Goal: Communication & Community: Connect with others

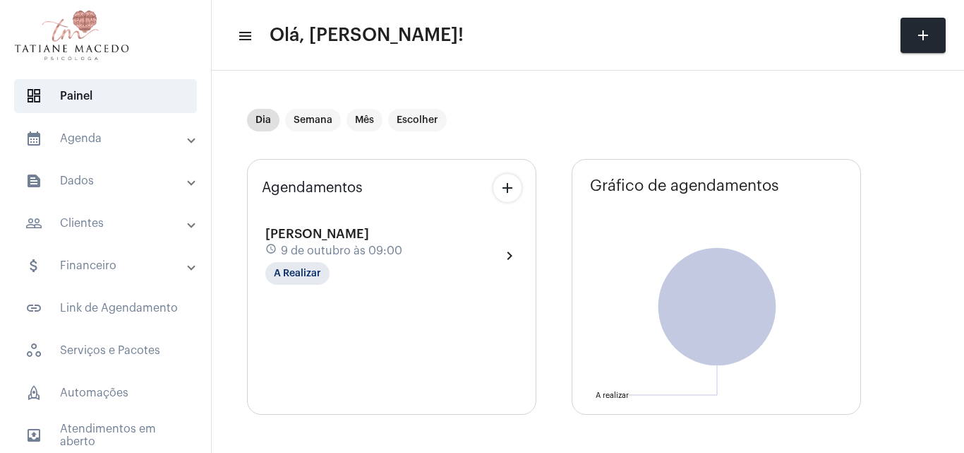
click at [352, 333] on div "Agendamentos add [PERSON_NAME] schedule [DATE] 09:00 A Realizar chevron_right" at bounding box center [391, 287] width 289 height 256
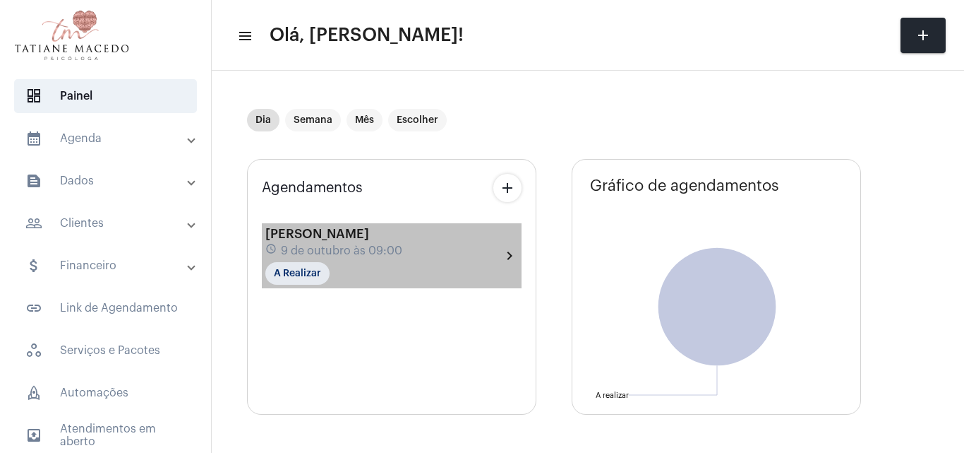
click at [356, 268] on div "[PERSON_NAME] schedule [DATE] 09:00 A Realizar" at bounding box center [333, 256] width 137 height 58
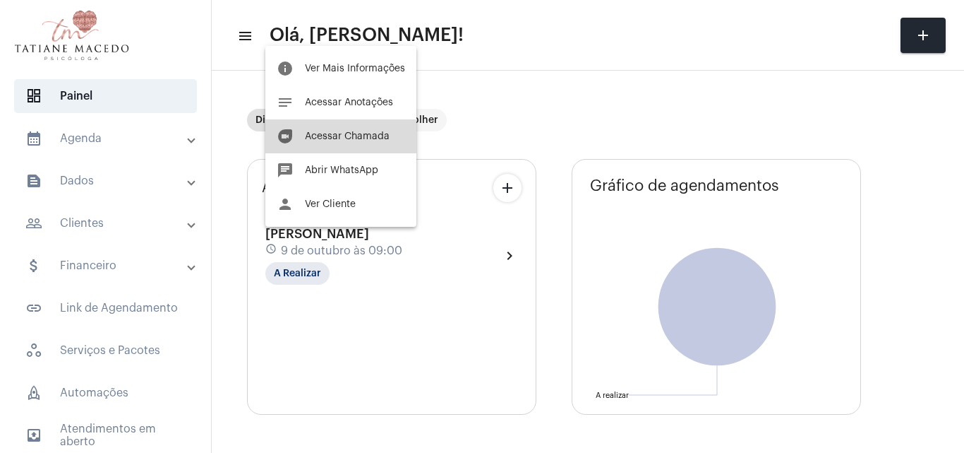
click at [338, 143] on button "duo [PERSON_NAME]" at bounding box center [340, 136] width 151 height 34
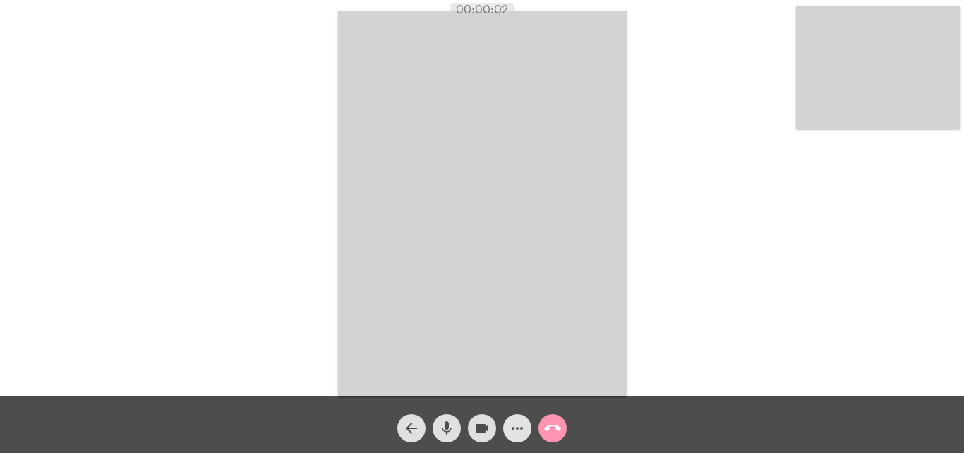
click at [516, 427] on mat-icon "more_horiz" at bounding box center [517, 427] width 17 height 17
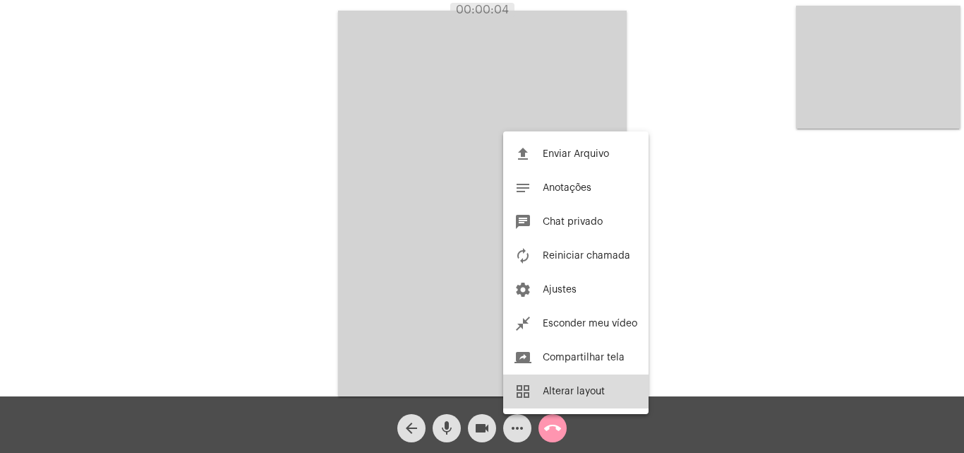
click at [604, 402] on button "grid_view Alterar layout" at bounding box center [575, 391] width 145 height 34
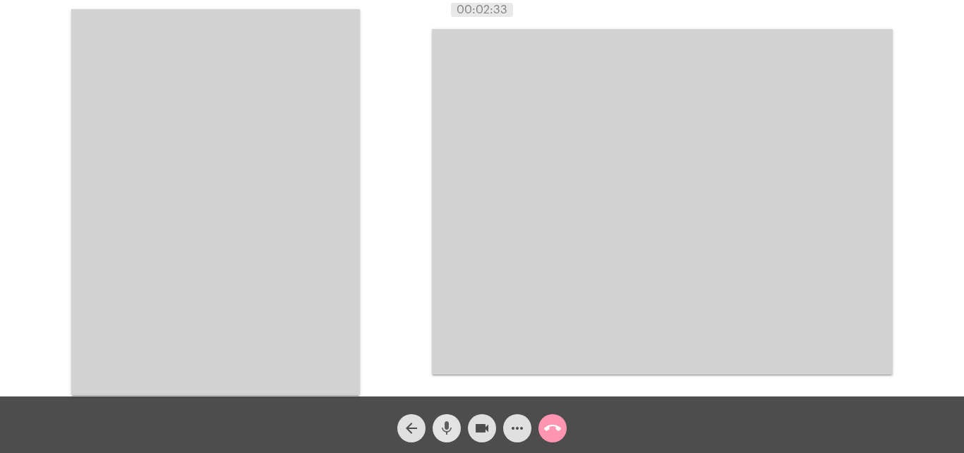
click at [450, 428] on mat-icon "mic" at bounding box center [446, 427] width 17 height 17
click at [450, 428] on mat-icon "mic_off" at bounding box center [446, 427] width 17 height 17
click at [450, 428] on mat-icon "mic" at bounding box center [446, 427] width 17 height 17
click at [450, 428] on mat-icon "mic_off" at bounding box center [446, 427] width 17 height 17
click at [444, 429] on mat-icon "mic" at bounding box center [446, 427] width 17 height 17
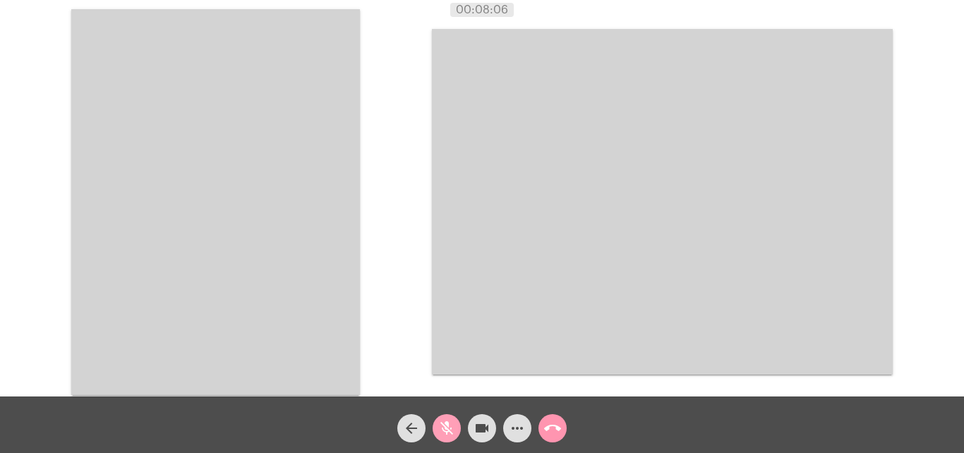
click at [445, 431] on mat-icon "mic_off" at bounding box center [446, 427] width 17 height 17
click at [441, 433] on mat-icon "mic" at bounding box center [446, 427] width 17 height 17
click at [441, 433] on mat-icon "mic_off" at bounding box center [446, 427] width 17 height 17
click at [441, 433] on mat-icon "mic" at bounding box center [446, 427] width 17 height 17
click at [447, 431] on mat-icon "mic_off" at bounding box center [446, 427] width 17 height 17
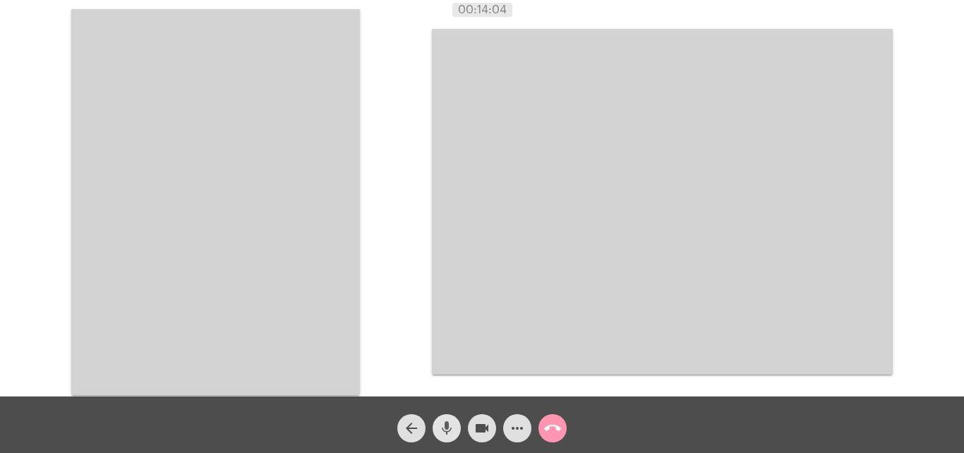
click at [440, 423] on mat-icon "mic" at bounding box center [446, 427] width 17 height 17
click at [440, 423] on mat-icon "mic_off" at bounding box center [446, 427] width 17 height 17
click at [417, 196] on div "Acessando Câmera e Microfone..." at bounding box center [482, 200] width 962 height 396
